Goal: Task Accomplishment & Management: Manage account settings

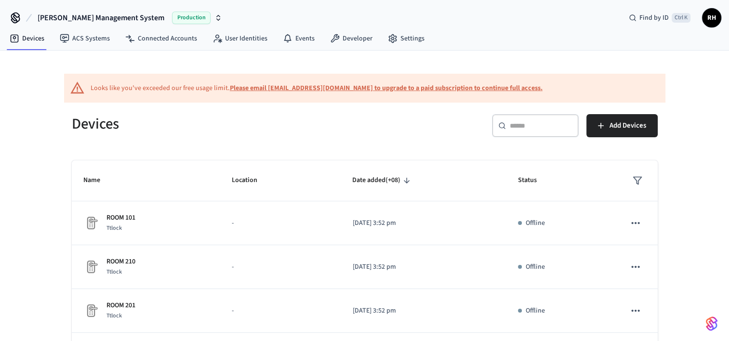
click at [376, 88] on b "Please email [EMAIL_ADDRESS][DOMAIN_NAME] to upgrade to a paid subscription to …" at bounding box center [386, 88] width 313 height 10
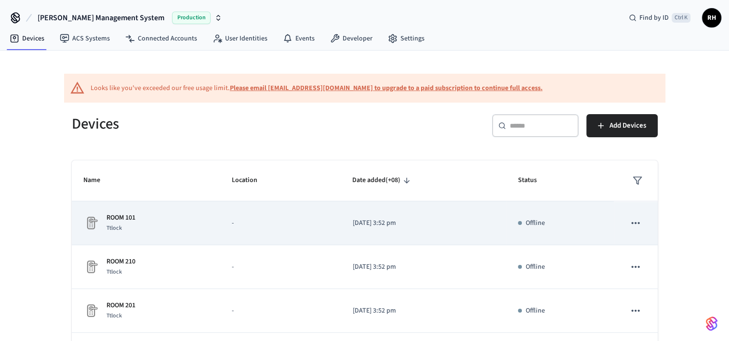
click at [565, 225] on div "Offline" at bounding box center [560, 223] width 84 height 10
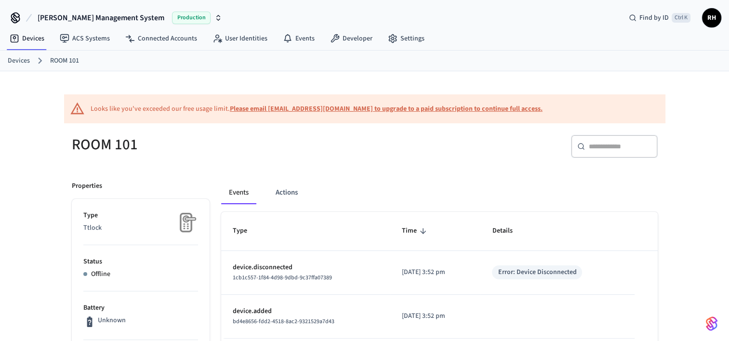
click at [709, 21] on span "RH" at bounding box center [711, 17] width 17 height 17
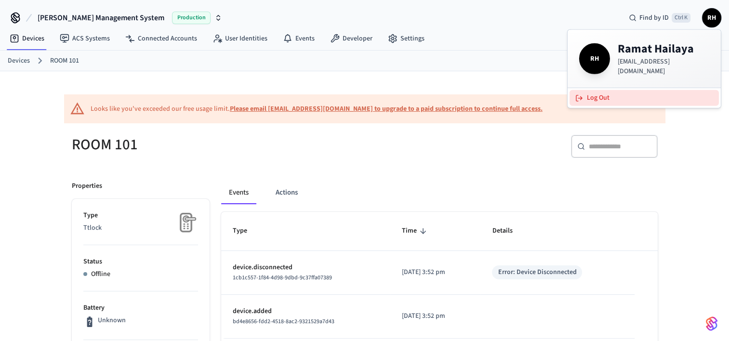
click at [632, 94] on button "Log Out" at bounding box center [643, 98] width 149 height 16
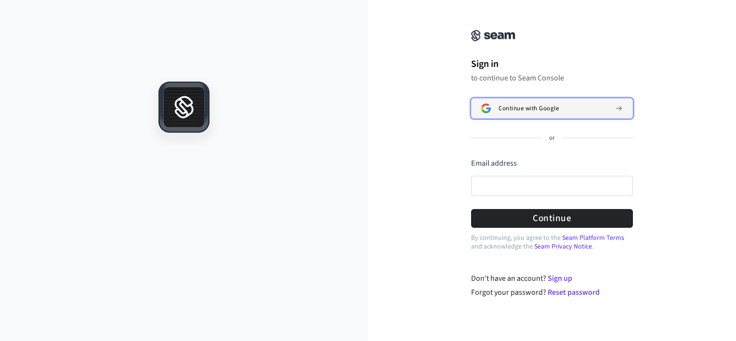
click at [516, 106] on span "Continue with Google" at bounding box center [529, 109] width 60 height 8
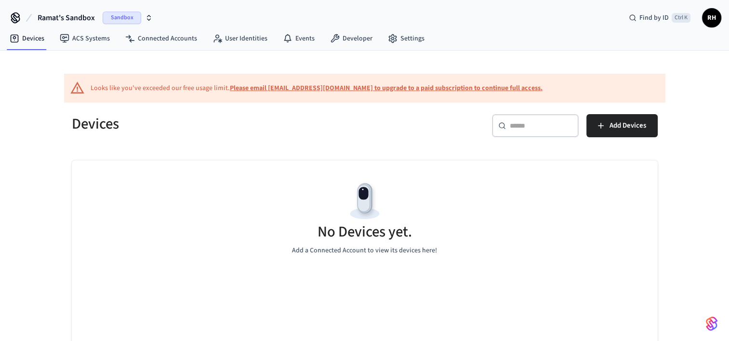
click at [516, 108] on div "​ ​ Add Devices" at bounding box center [508, 124] width 299 height 42
click at [603, 132] on button "Add Devices" at bounding box center [621, 125] width 71 height 23
click at [116, 20] on span "Sandbox" at bounding box center [122, 18] width 39 height 13
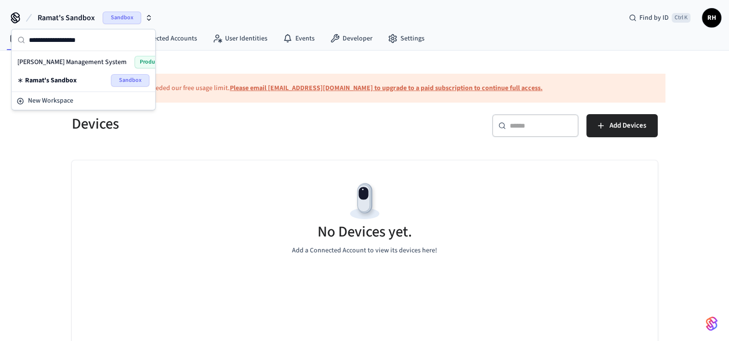
click at [104, 58] on span "[PERSON_NAME] Management System" at bounding box center [71, 62] width 109 height 10
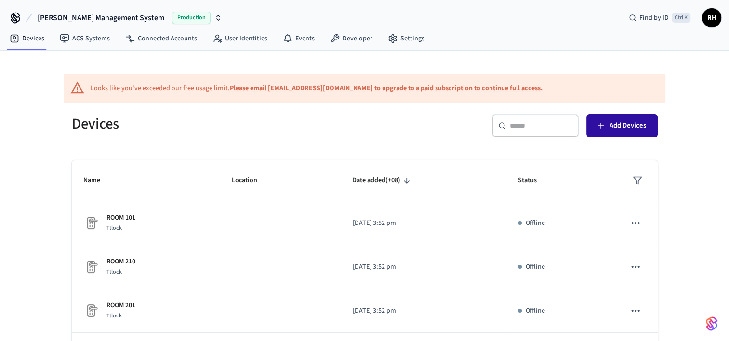
click at [606, 120] on button "Add Devices" at bounding box center [621, 125] width 71 height 23
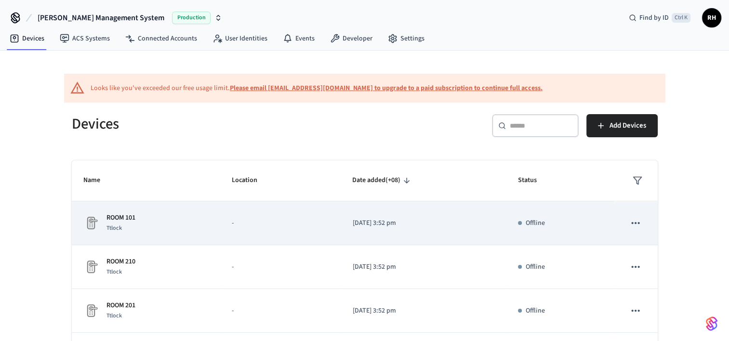
click at [629, 226] on icon "sticky table" at bounding box center [635, 223] width 13 height 13
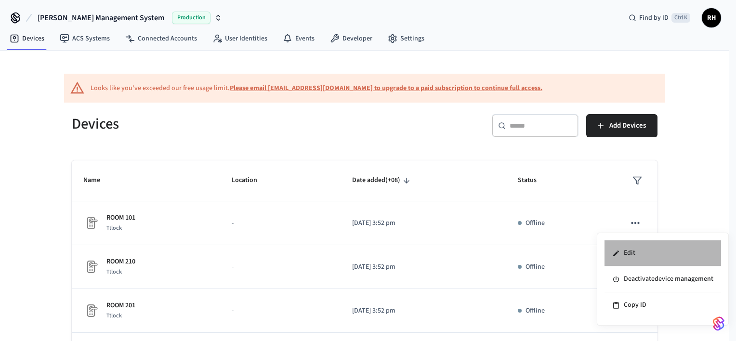
click at [635, 254] on li "Edit" at bounding box center [662, 253] width 117 height 26
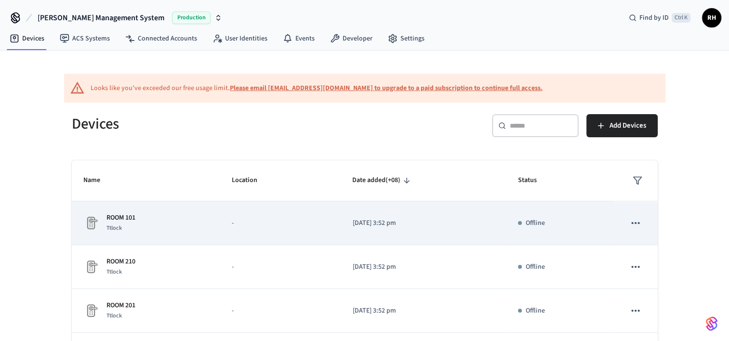
click at [629, 225] on icon "sticky table" at bounding box center [635, 223] width 13 height 13
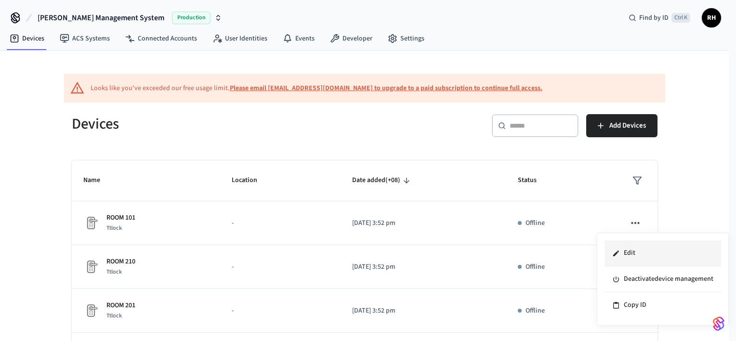
click at [634, 256] on li "Edit" at bounding box center [662, 253] width 117 height 26
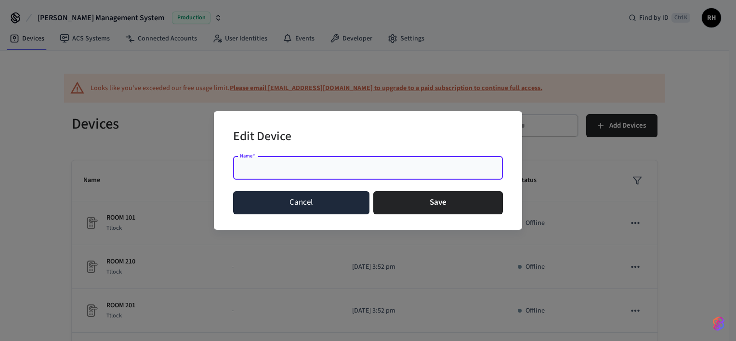
click at [330, 208] on button "Cancel" at bounding box center [301, 202] width 136 height 23
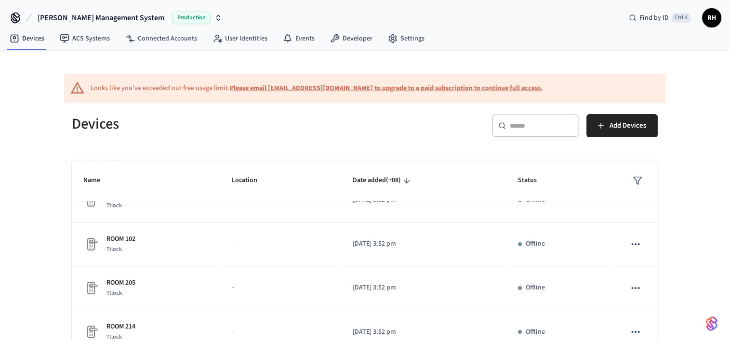
scroll to position [58, 0]
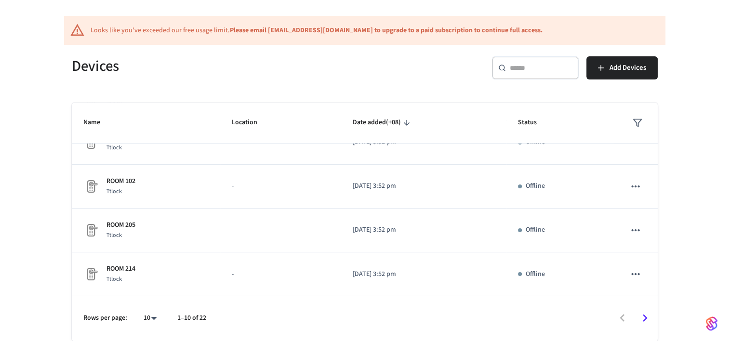
click at [645, 316] on icon "Go to next page" at bounding box center [645, 318] width 5 height 8
click at [647, 319] on icon "Go to next page" at bounding box center [644, 318] width 15 height 15
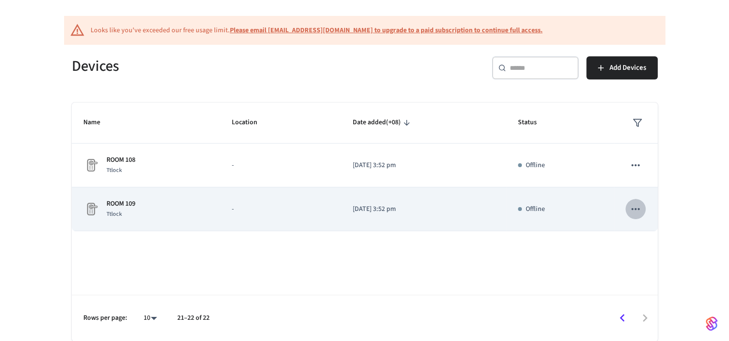
click at [638, 211] on icon "sticky table" at bounding box center [635, 209] width 13 height 13
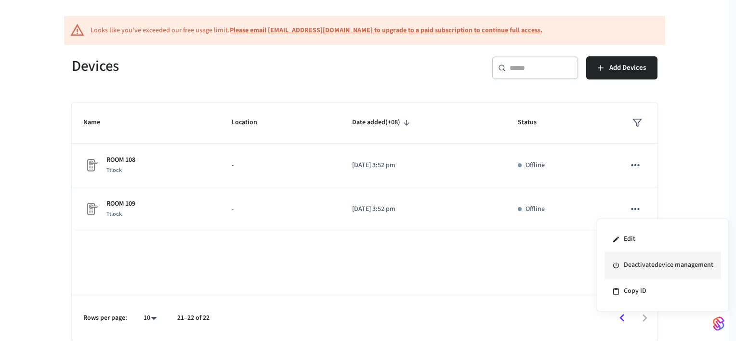
click at [642, 267] on li "Deactivate device management" at bounding box center [662, 265] width 117 height 26
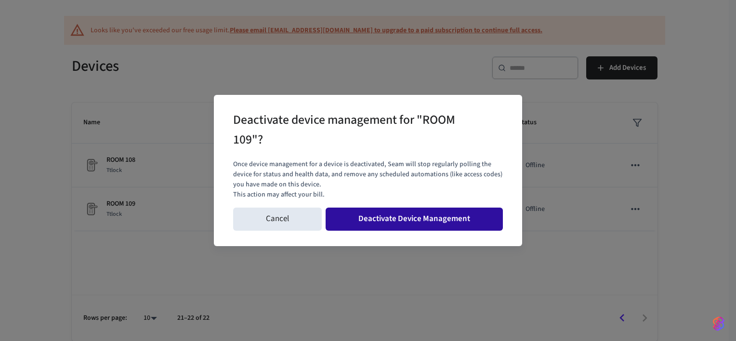
click at [407, 218] on button "Deactivate Device Management" at bounding box center [414, 219] width 177 height 23
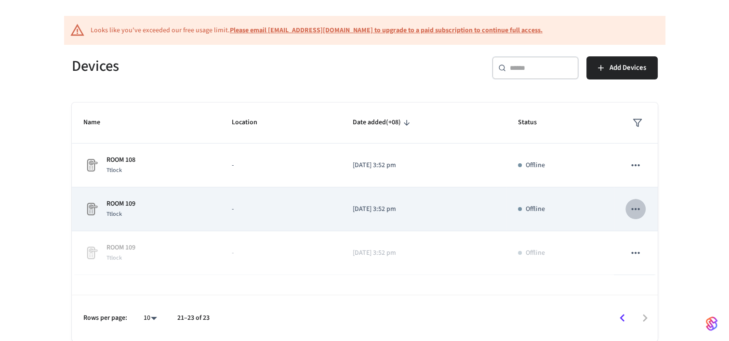
click at [636, 206] on icon "sticky table" at bounding box center [635, 209] width 13 height 13
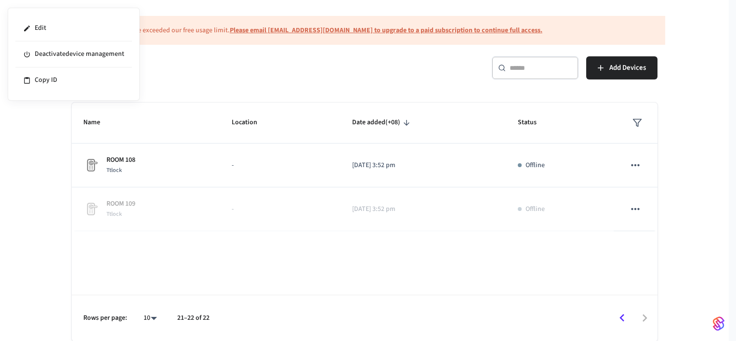
click at [632, 206] on div at bounding box center [368, 170] width 736 height 341
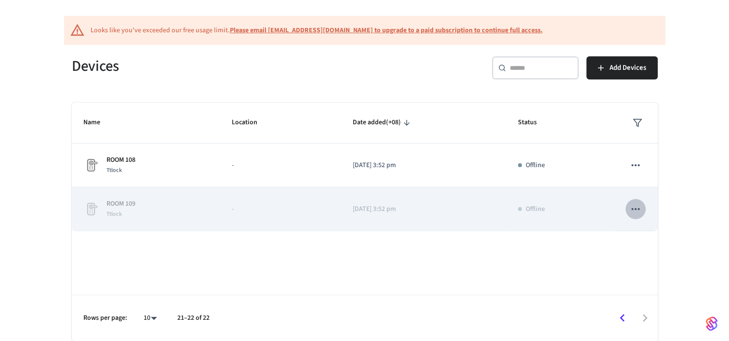
click at [634, 208] on icon "sticky table" at bounding box center [635, 209] width 13 height 13
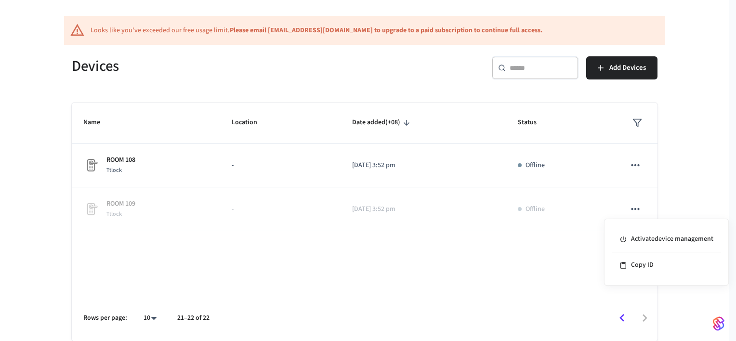
click at [634, 168] on div at bounding box center [368, 170] width 736 height 341
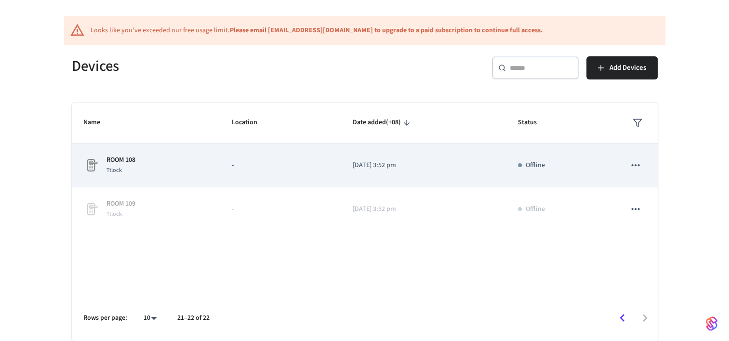
click at [634, 165] on icon "sticky table" at bounding box center [635, 165] width 13 height 13
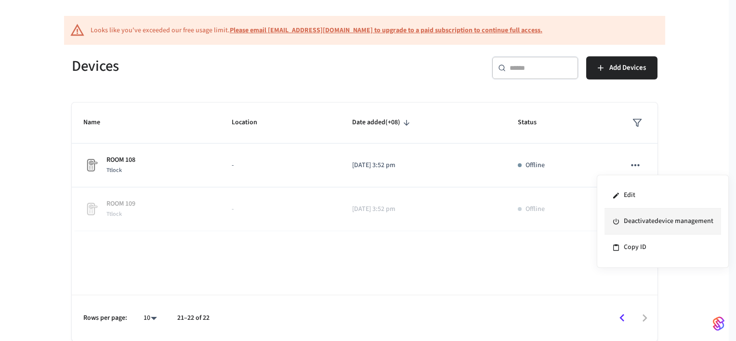
click at [641, 218] on li "Deactivate device management" at bounding box center [662, 222] width 117 height 26
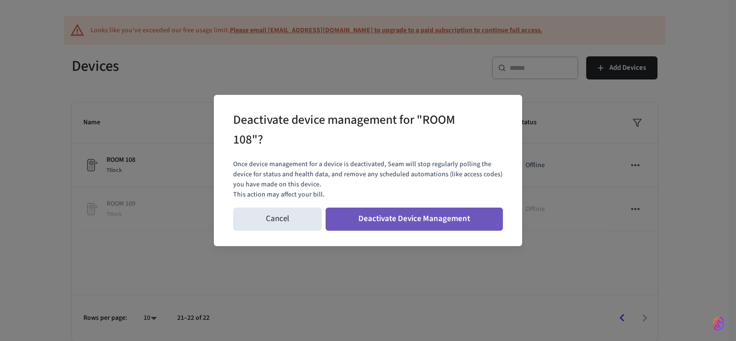
click at [440, 220] on button "Deactivate Device Management" at bounding box center [414, 219] width 177 height 23
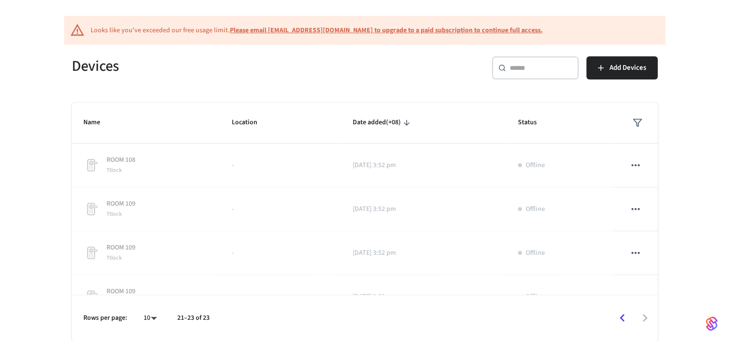
click at [622, 316] on icon "Go to previous page" at bounding box center [621, 318] width 5 height 8
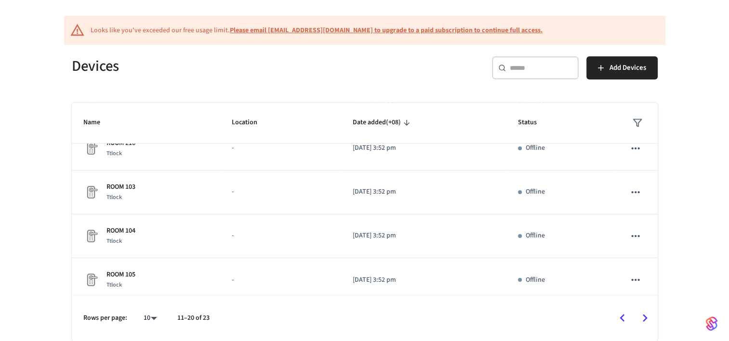
scroll to position [374, 0]
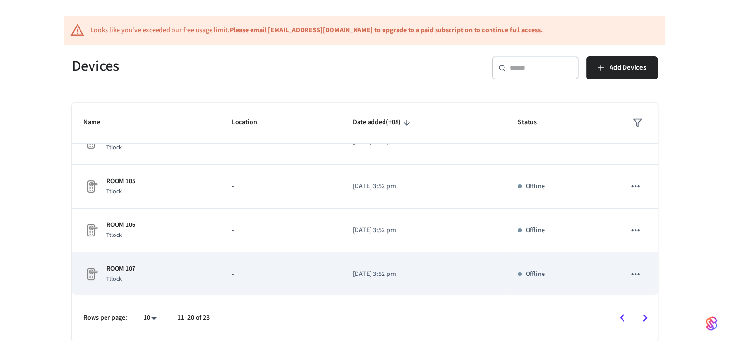
click at [629, 269] on icon "sticky table" at bounding box center [635, 274] width 13 height 13
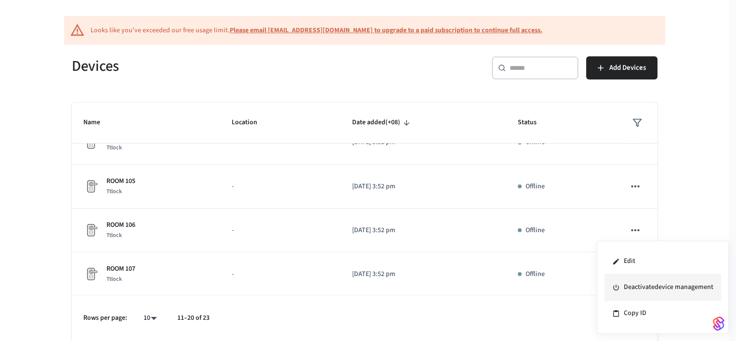
click at [643, 289] on li "Deactivate device management" at bounding box center [662, 288] width 117 height 26
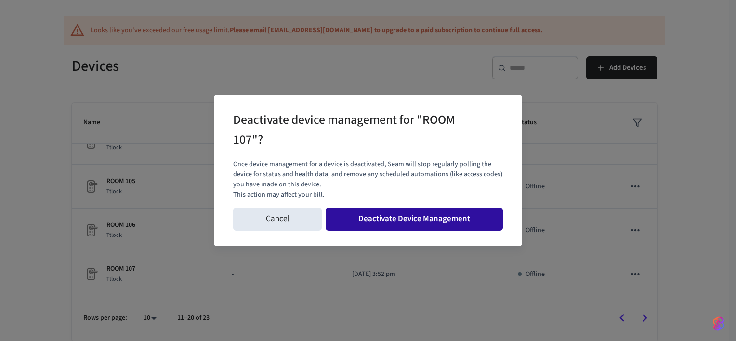
click at [433, 216] on button "Deactivate Device Management" at bounding box center [414, 219] width 177 height 23
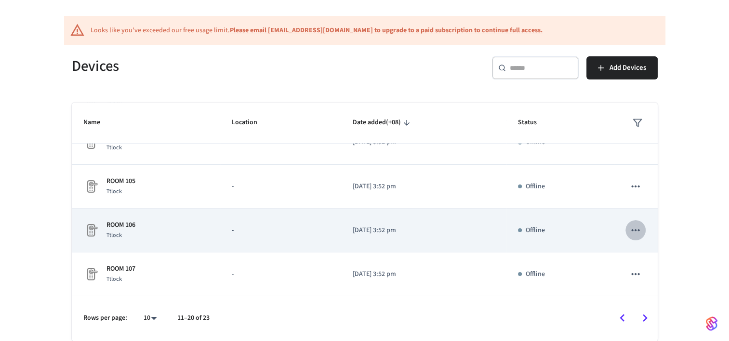
click at [629, 224] on icon "sticky table" at bounding box center [635, 230] width 13 height 13
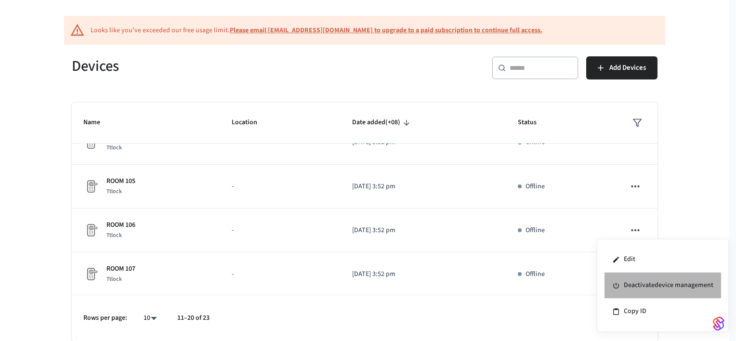
click at [639, 285] on li "Deactivate device management" at bounding box center [662, 286] width 117 height 26
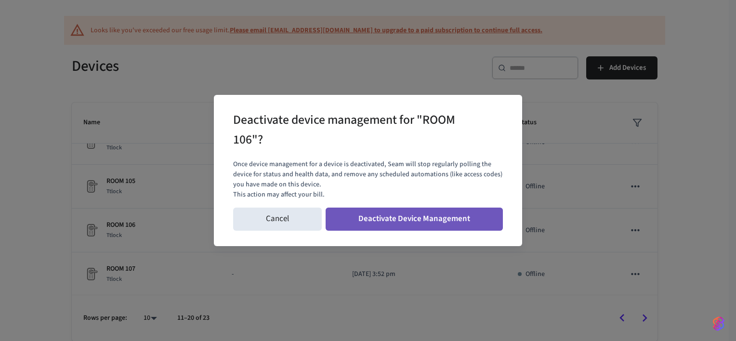
click at [450, 213] on button "Deactivate Device Management" at bounding box center [414, 219] width 177 height 23
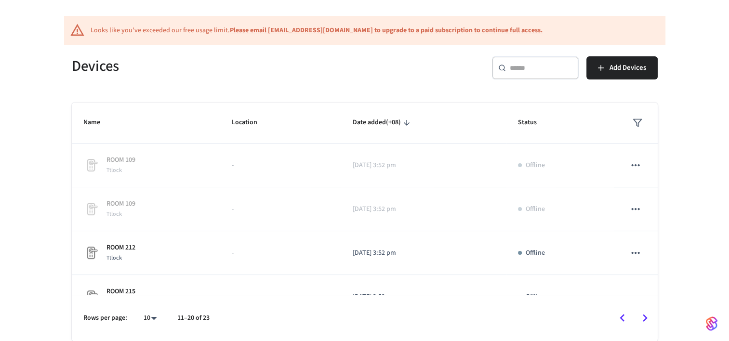
scroll to position [0, 0]
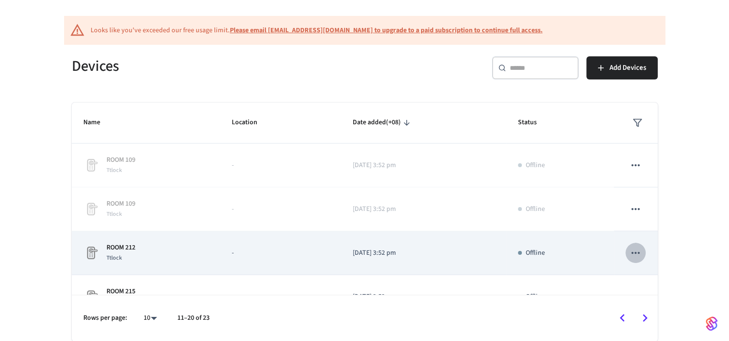
click at [630, 251] on icon "sticky table" at bounding box center [635, 253] width 13 height 13
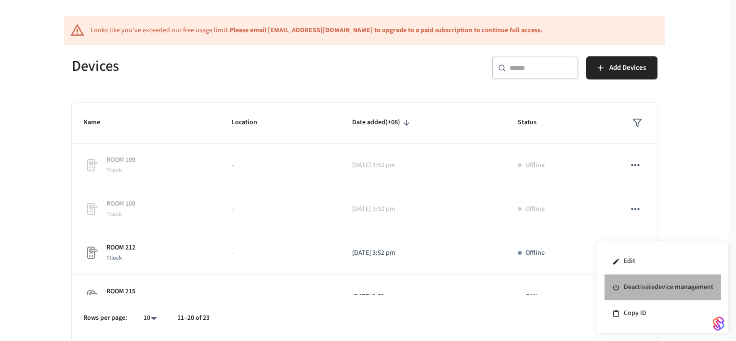
click at [643, 287] on li "Deactivate device management" at bounding box center [662, 288] width 117 height 26
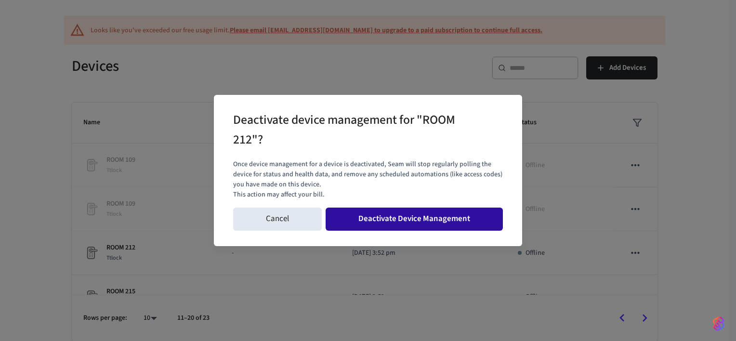
click at [449, 222] on button "Deactivate Device Management" at bounding box center [414, 219] width 177 height 23
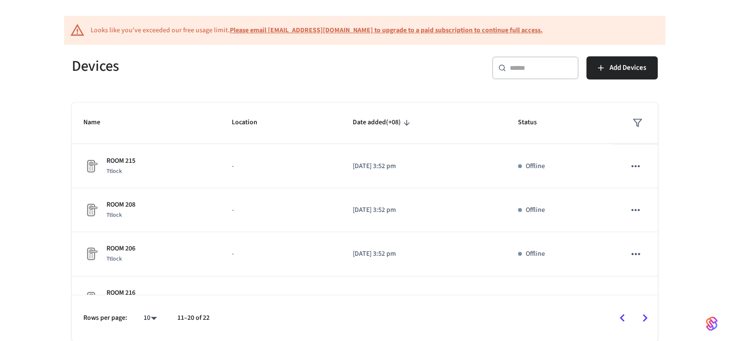
scroll to position [87, 0]
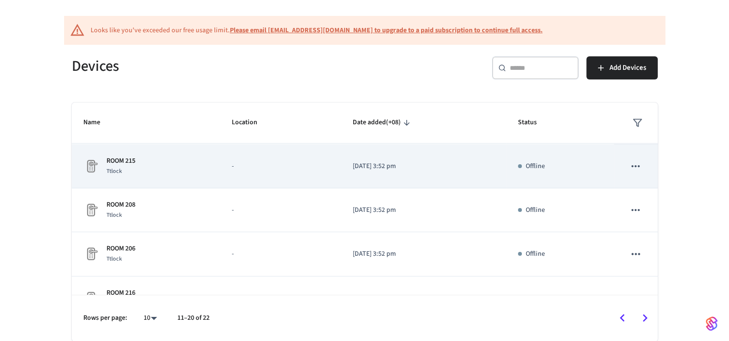
click at [631, 164] on icon "sticky table" at bounding box center [635, 166] width 13 height 13
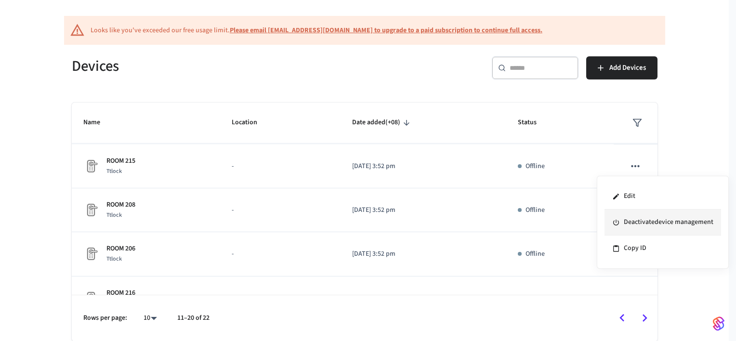
click at [642, 226] on li "Deactivate device management" at bounding box center [662, 223] width 117 height 26
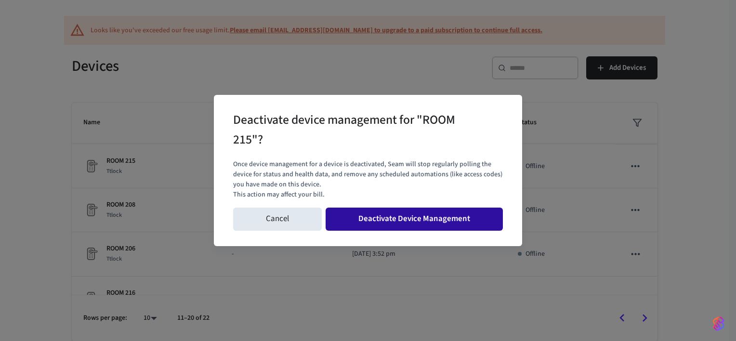
click at [454, 219] on button "Deactivate Device Management" at bounding box center [414, 219] width 177 height 23
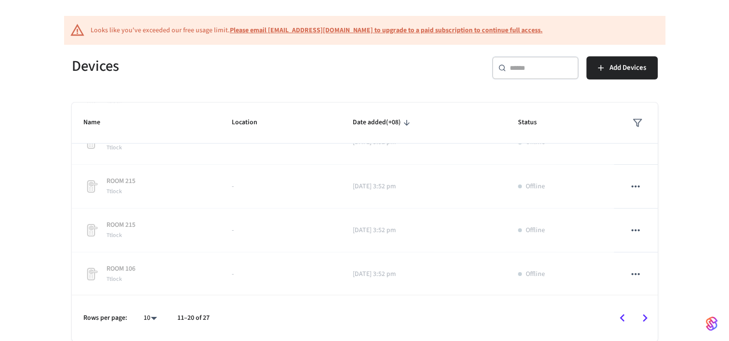
scroll to position [374, 0]
click at [617, 317] on icon "Go to previous page" at bounding box center [622, 318] width 15 height 15
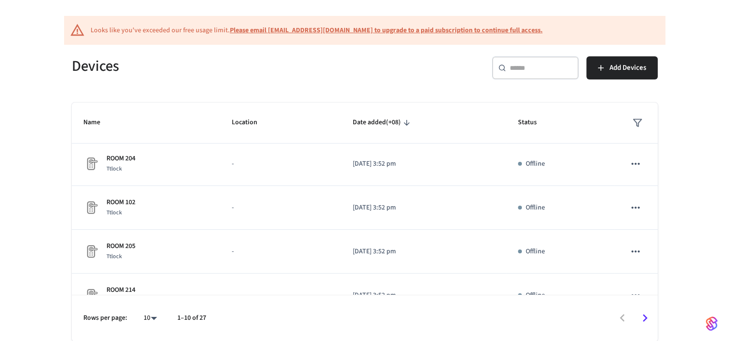
scroll to position [418, 0]
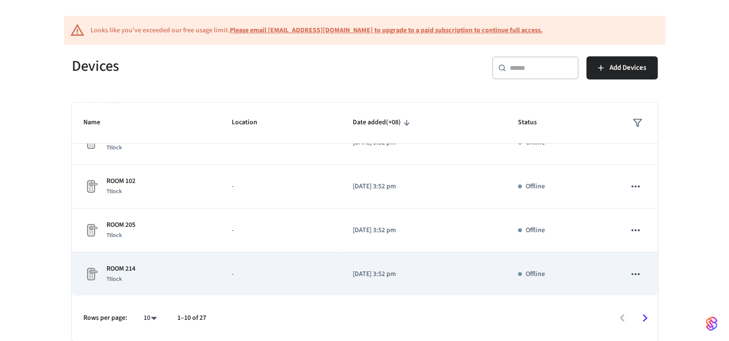
click at [630, 271] on icon "sticky table" at bounding box center [635, 274] width 13 height 13
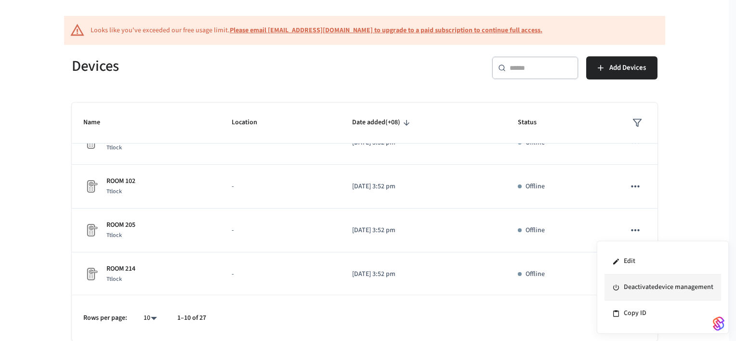
click at [639, 290] on li "Deactivate device management" at bounding box center [662, 288] width 117 height 26
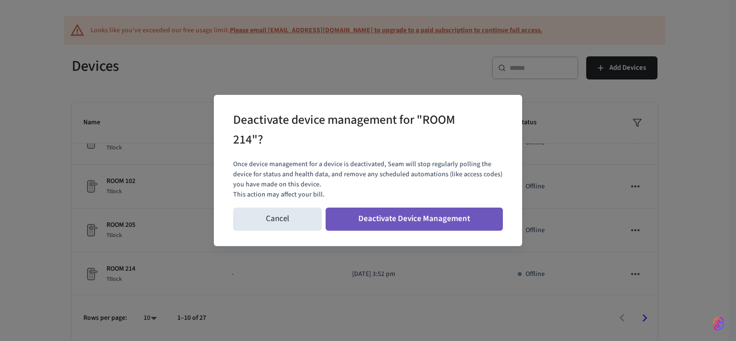
click at [461, 216] on button "Deactivate Device Management" at bounding box center [414, 219] width 177 height 23
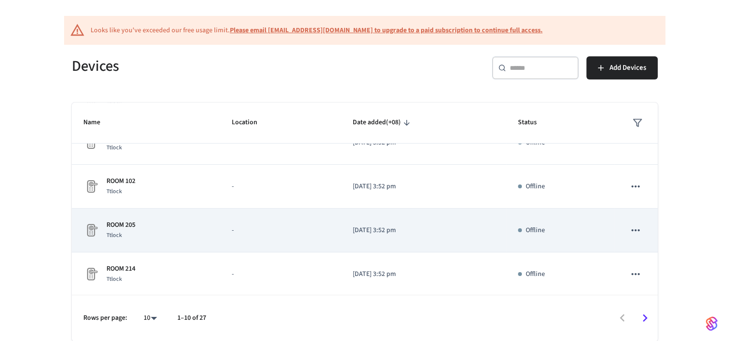
click at [629, 233] on icon "sticky table" at bounding box center [635, 230] width 13 height 13
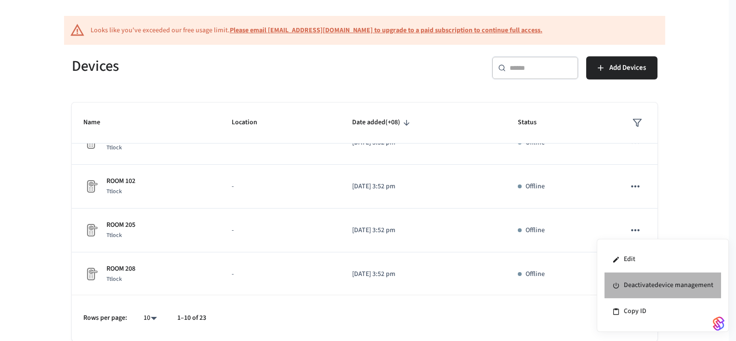
click at [615, 284] on icon at bounding box center [616, 286] width 8 height 8
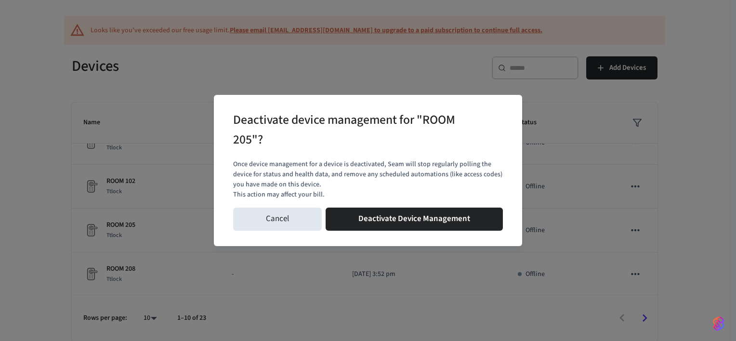
click at [437, 204] on div "Cancel Deactivate Device Management" at bounding box center [368, 219] width 270 height 31
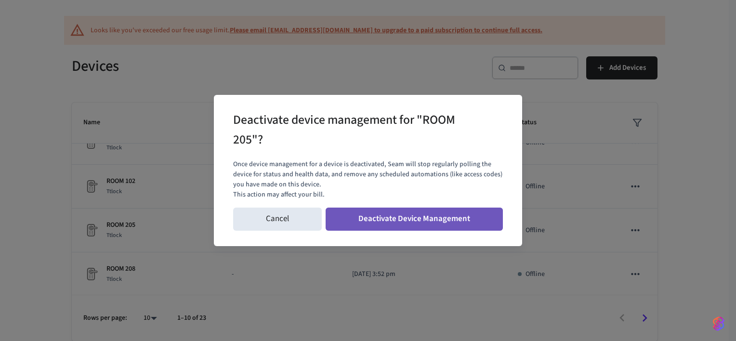
click at [442, 217] on button "Deactivate Device Management" at bounding box center [414, 219] width 177 height 23
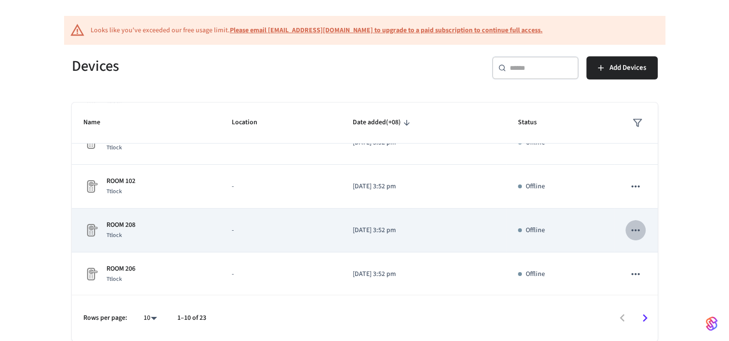
click at [629, 230] on icon "sticky table" at bounding box center [635, 230] width 13 height 13
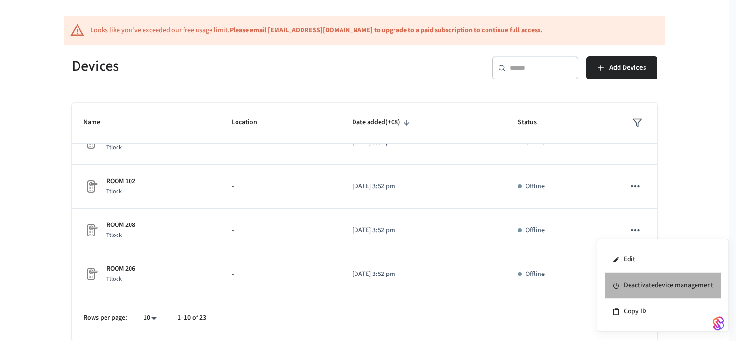
click at [651, 291] on li "Deactivate device management" at bounding box center [662, 286] width 117 height 26
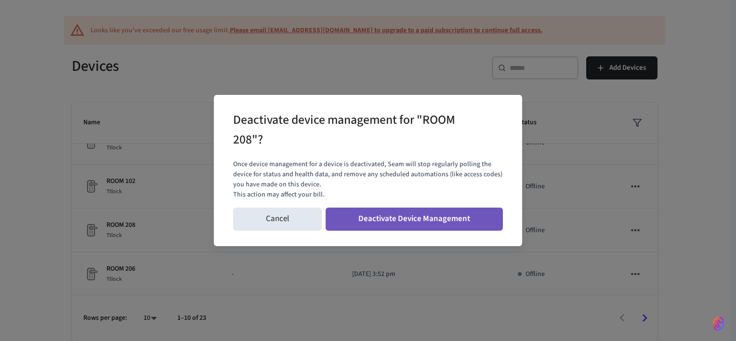
click at [449, 222] on button "Deactivate Device Management" at bounding box center [414, 219] width 177 height 23
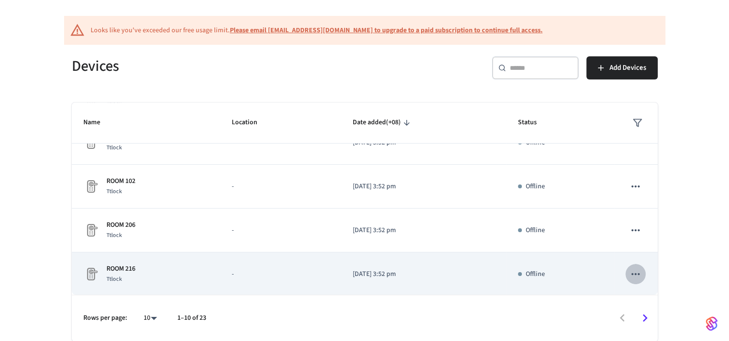
click at [629, 274] on icon "sticky table" at bounding box center [635, 274] width 13 height 13
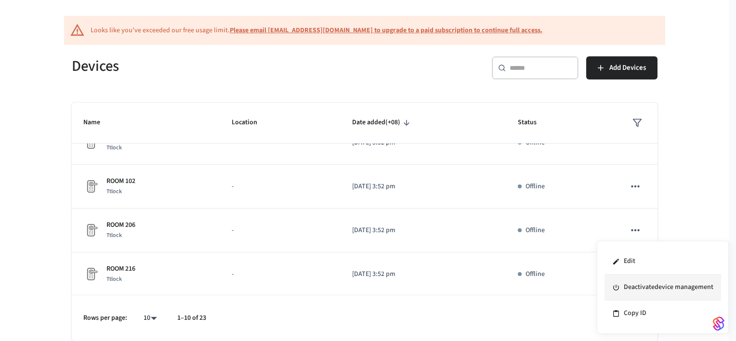
click at [660, 293] on li "Deactivate device management" at bounding box center [662, 288] width 117 height 26
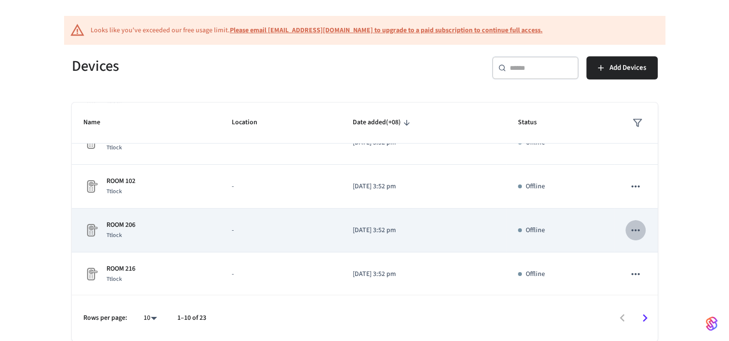
drag, startPoint x: 660, startPoint y: 293, endPoint x: 626, endPoint y: 232, distance: 69.4
click at [629, 232] on icon "sticky table" at bounding box center [635, 230] width 13 height 13
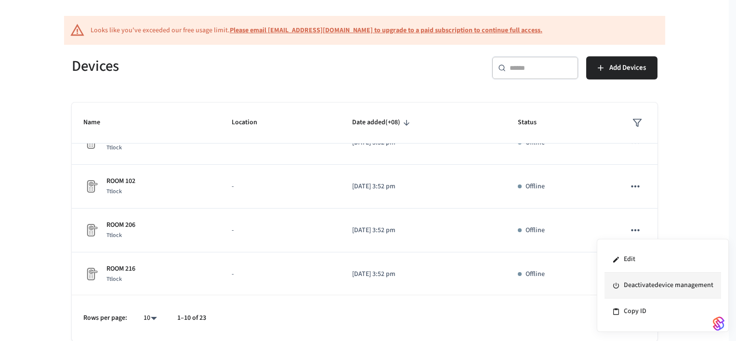
click at [655, 285] on li "Deactivate device management" at bounding box center [662, 286] width 117 height 26
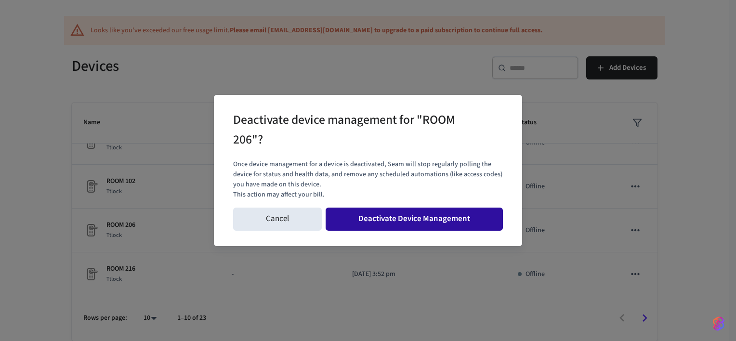
click at [443, 214] on button "Deactivate Device Management" at bounding box center [414, 219] width 177 height 23
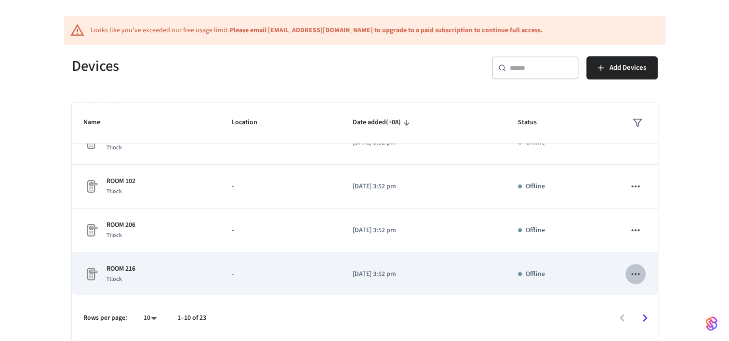
click at [627, 276] on tbody "ROOM 109 Ttlock - 2025/08/28 at 3:52 pm Offline ROOM 109 Ttlock - 2025/08/28 at…" at bounding box center [365, 11] width 586 height 570
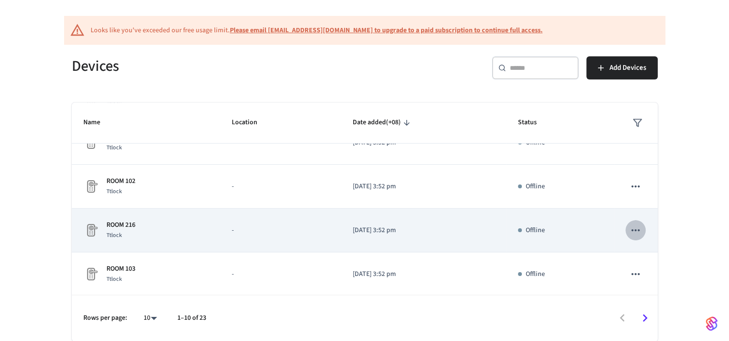
click at [629, 229] on icon "sticky table" at bounding box center [635, 230] width 13 height 13
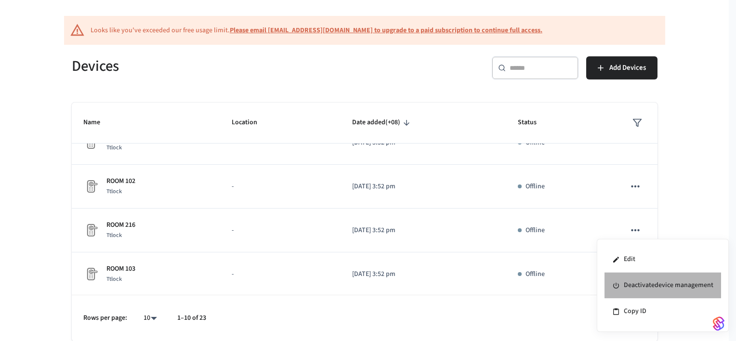
click at [639, 283] on li "Deactivate device management" at bounding box center [662, 286] width 117 height 26
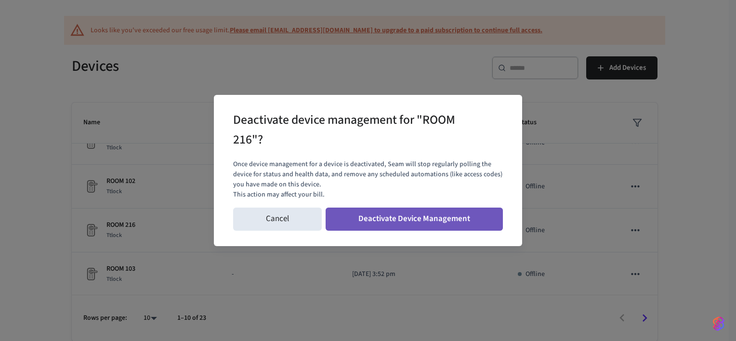
click at [466, 212] on button "Deactivate Device Management" at bounding box center [414, 219] width 177 height 23
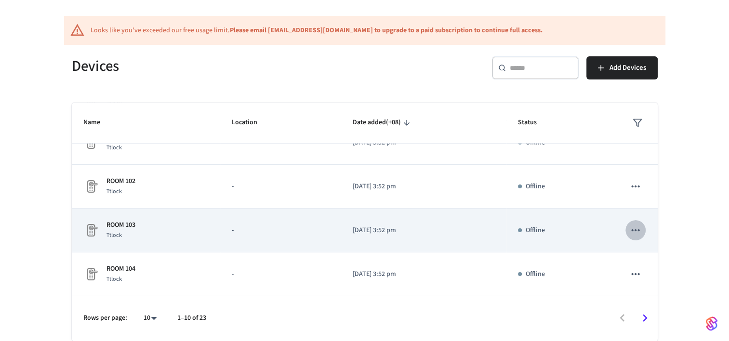
click at [629, 226] on icon "sticky table" at bounding box center [635, 230] width 13 height 13
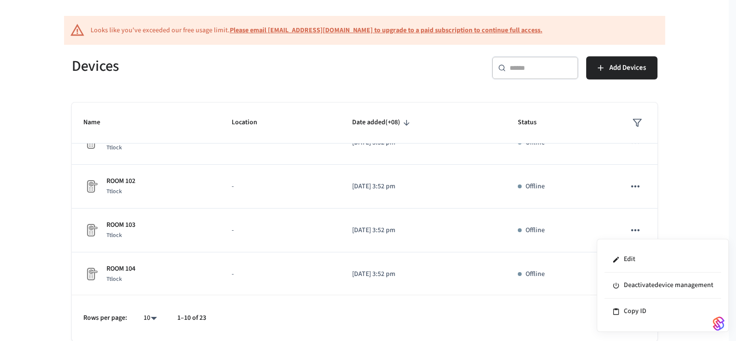
click at [559, 183] on div at bounding box center [368, 170] width 736 height 341
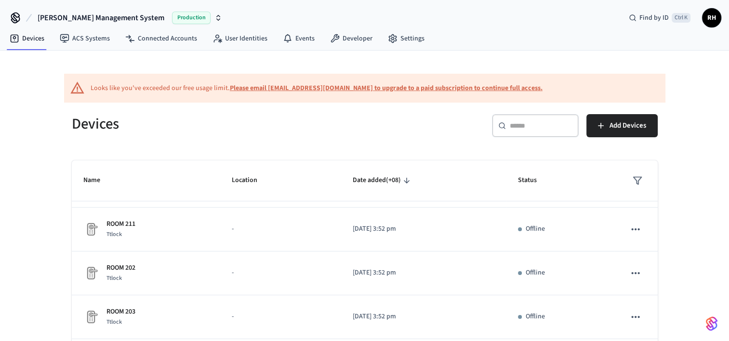
scroll to position [257, 0]
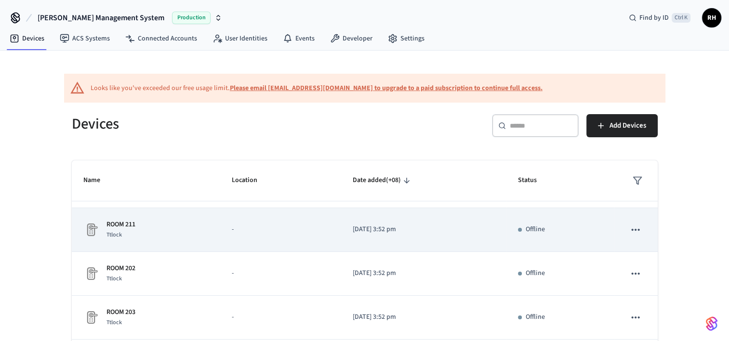
click at [629, 233] on icon "sticky table" at bounding box center [635, 229] width 13 height 13
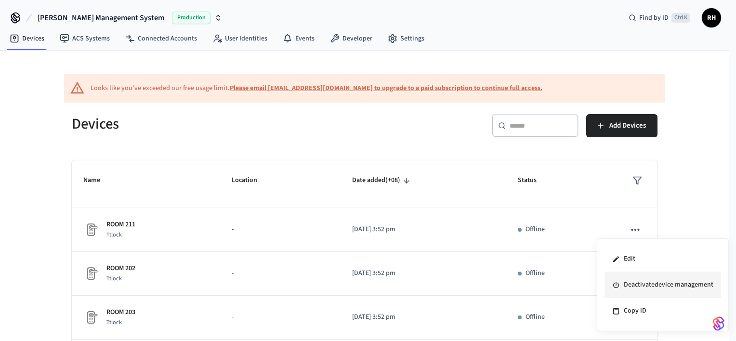
click at [629, 283] on li "Deactivate device management" at bounding box center [662, 285] width 117 height 26
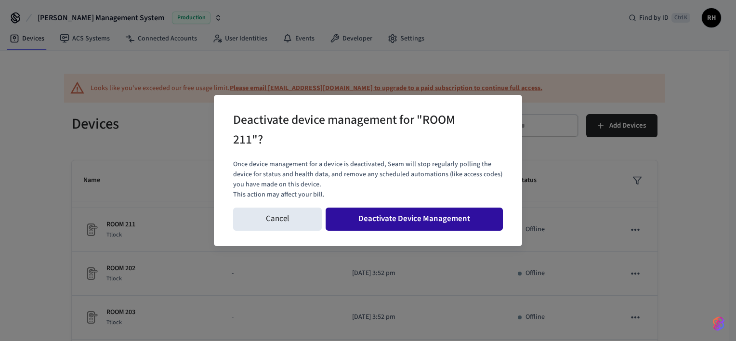
click at [480, 225] on button "Deactivate Device Management" at bounding box center [414, 219] width 177 height 23
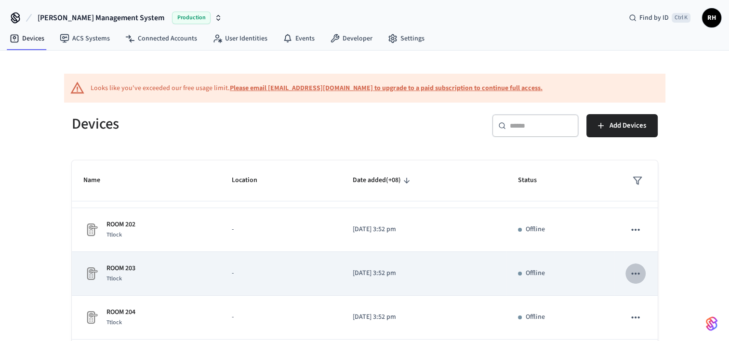
click at [632, 274] on icon "sticky table" at bounding box center [635, 273] width 13 height 13
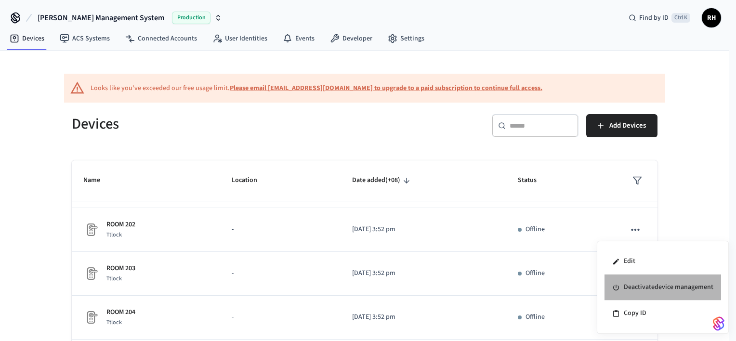
click at [640, 289] on li "Deactivate device management" at bounding box center [662, 288] width 117 height 26
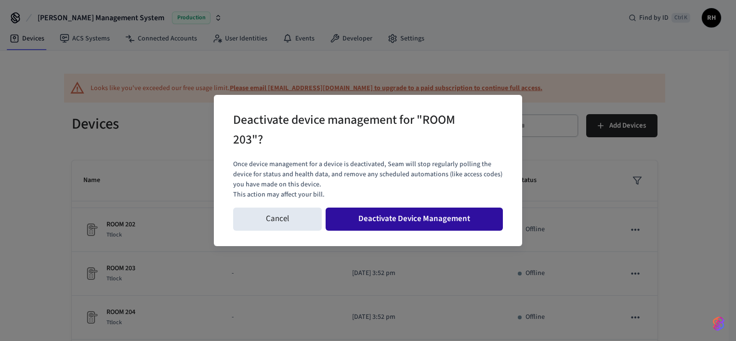
click at [459, 222] on button "Deactivate Device Management" at bounding box center [414, 219] width 177 height 23
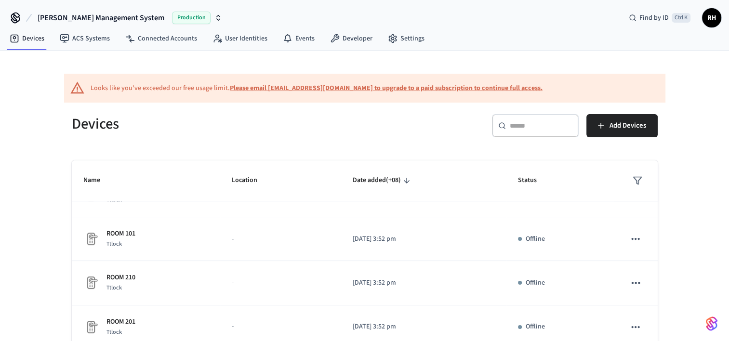
scroll to position [116, 0]
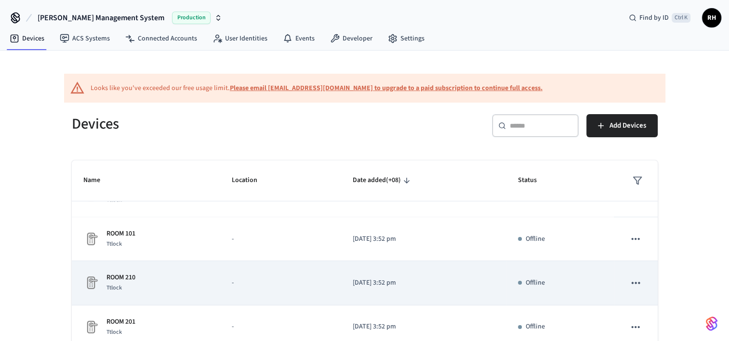
click at [629, 282] on icon "sticky table" at bounding box center [635, 282] width 13 height 13
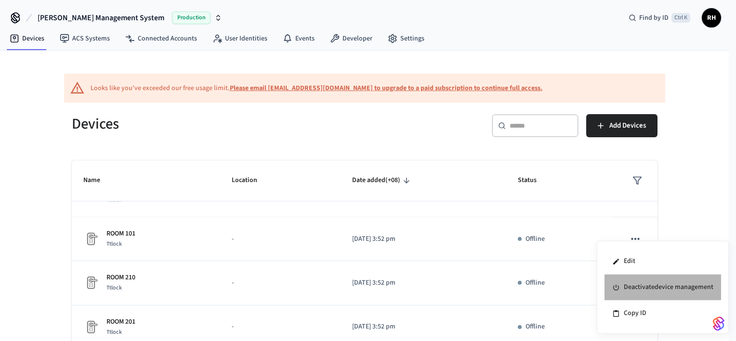
click at [638, 287] on li "Deactivate device management" at bounding box center [662, 288] width 117 height 26
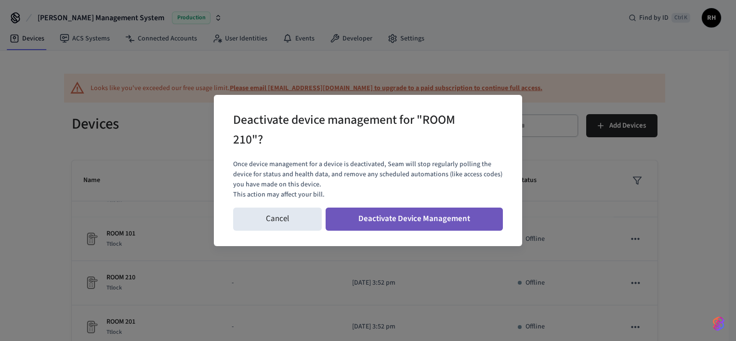
click at [455, 218] on button "Deactivate Device Management" at bounding box center [414, 219] width 177 height 23
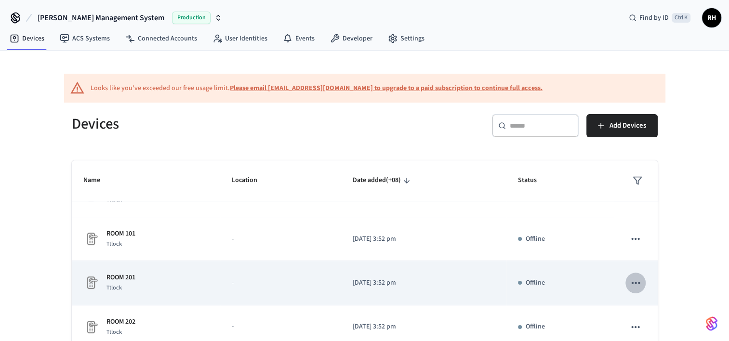
click at [629, 281] on icon "sticky table" at bounding box center [635, 282] width 13 height 13
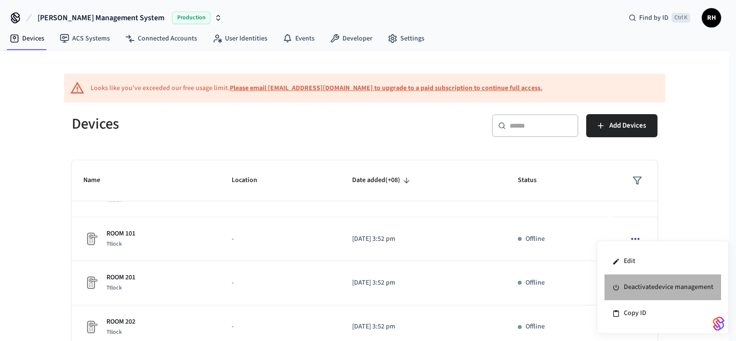
click at [643, 289] on li "Deactivate device management" at bounding box center [662, 288] width 117 height 26
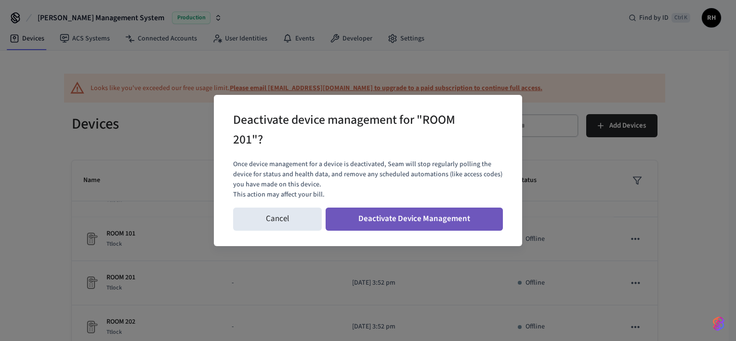
click at [465, 222] on button "Deactivate Device Management" at bounding box center [414, 219] width 177 height 23
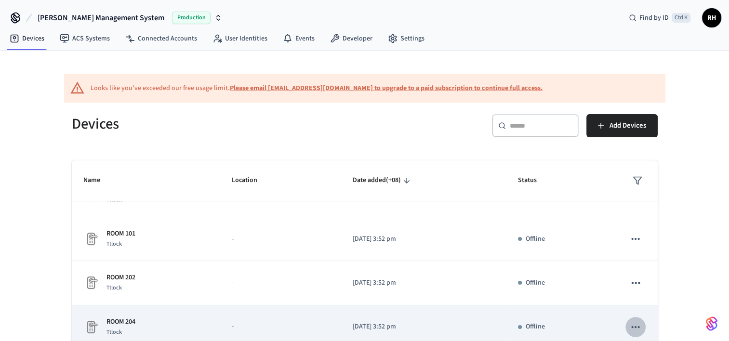
click at [629, 322] on icon "sticky table" at bounding box center [635, 327] width 13 height 13
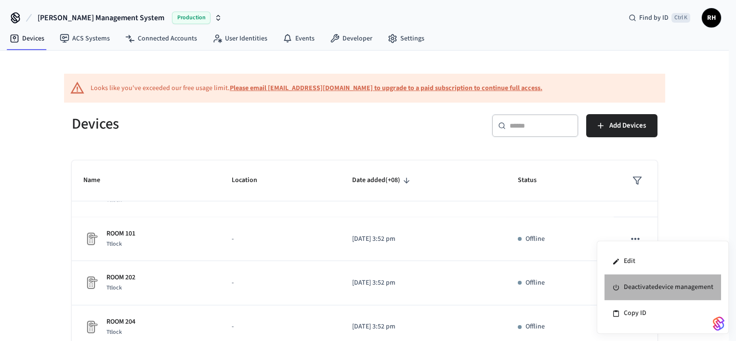
click at [663, 292] on li "Deactivate device management" at bounding box center [662, 288] width 117 height 26
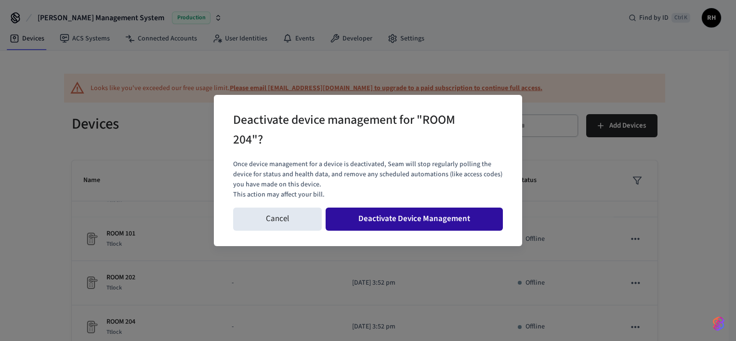
click at [474, 220] on button "Deactivate Device Management" at bounding box center [414, 219] width 177 height 23
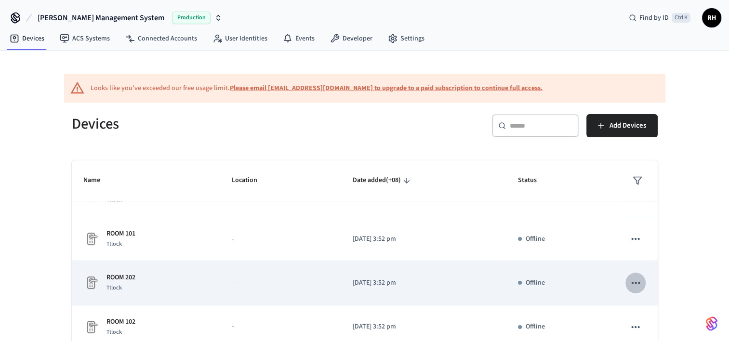
click at [629, 284] on icon "sticky table" at bounding box center [635, 282] width 13 height 13
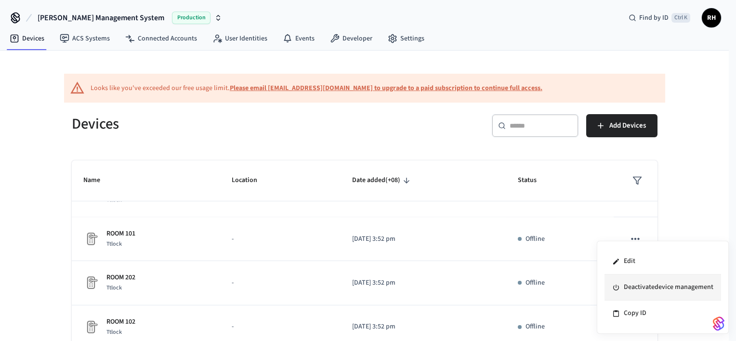
click at [655, 293] on li "Deactivate device management" at bounding box center [662, 288] width 117 height 26
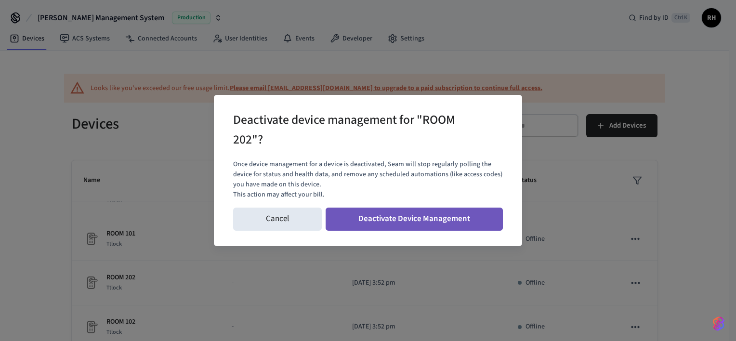
click at [460, 214] on button "Deactivate Device Management" at bounding box center [414, 219] width 177 height 23
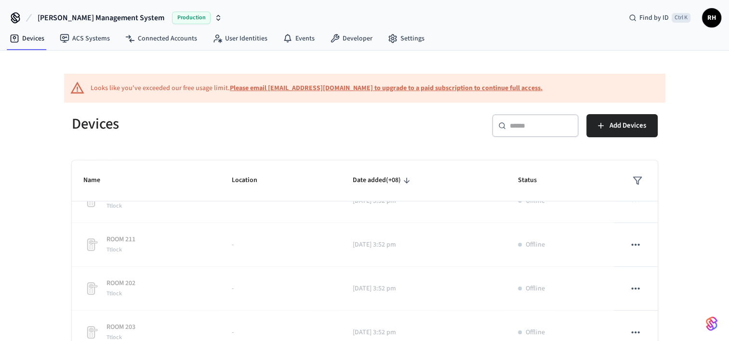
scroll to position [58, 0]
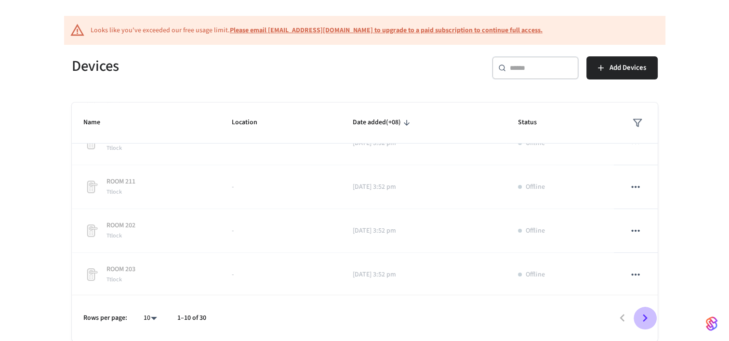
click at [642, 320] on icon "Go to next page" at bounding box center [644, 318] width 15 height 15
click at [611, 320] on button "Go to previous page" at bounding box center [622, 318] width 23 height 23
click at [612, 320] on button "Go to previous page" at bounding box center [622, 318] width 23 height 23
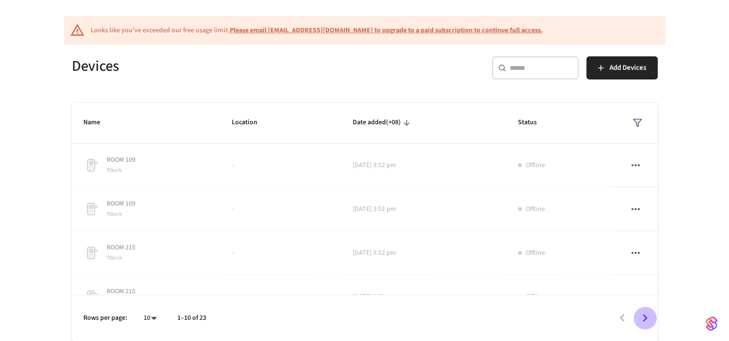
click at [642, 312] on icon "Go to next page" at bounding box center [644, 318] width 15 height 15
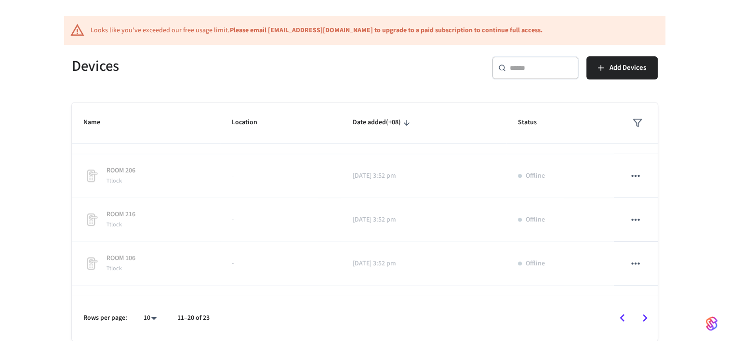
scroll to position [812, 0]
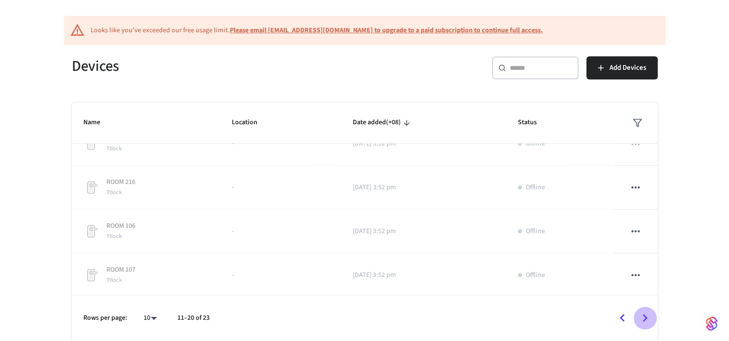
click at [641, 321] on icon "Go to next page" at bounding box center [644, 318] width 15 height 15
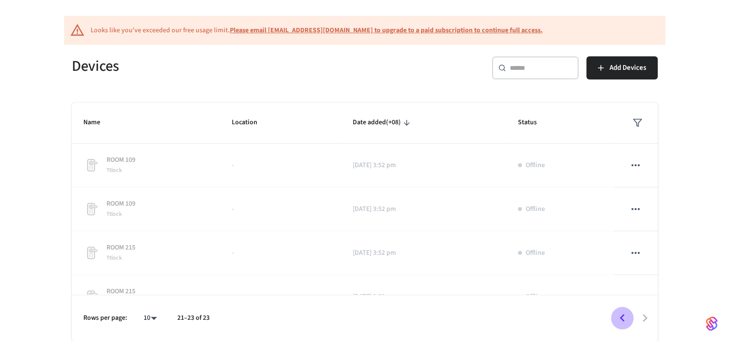
click at [622, 316] on icon "Go to previous page" at bounding box center [621, 318] width 5 height 8
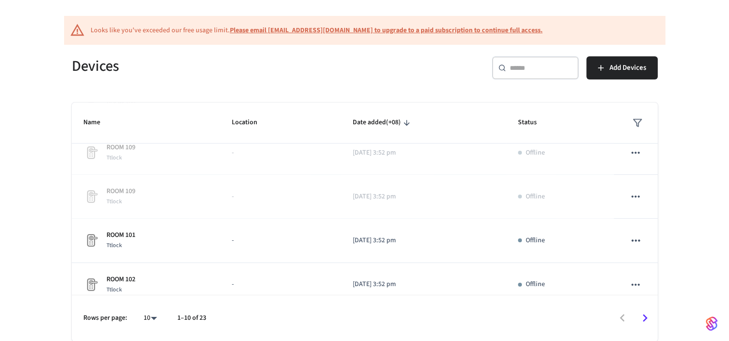
scroll to position [495, 0]
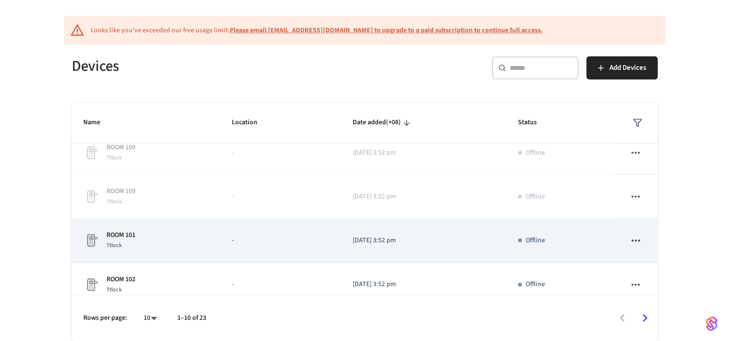
click at [398, 239] on p "[DATE] 3:52 pm" at bounding box center [423, 241] width 143 height 10
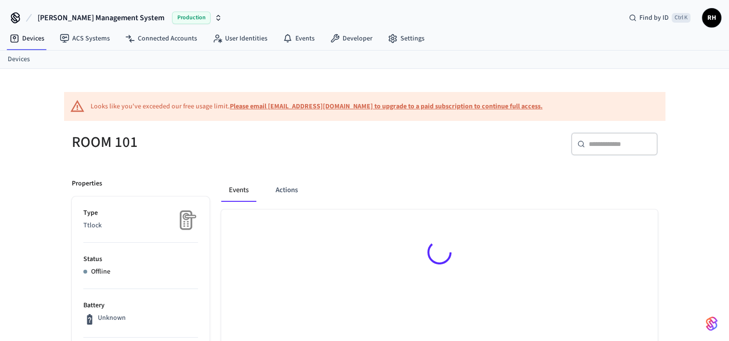
click at [632, 241] on div at bounding box center [439, 254] width 436 height 89
